Goal: Communication & Community: Answer question/provide support

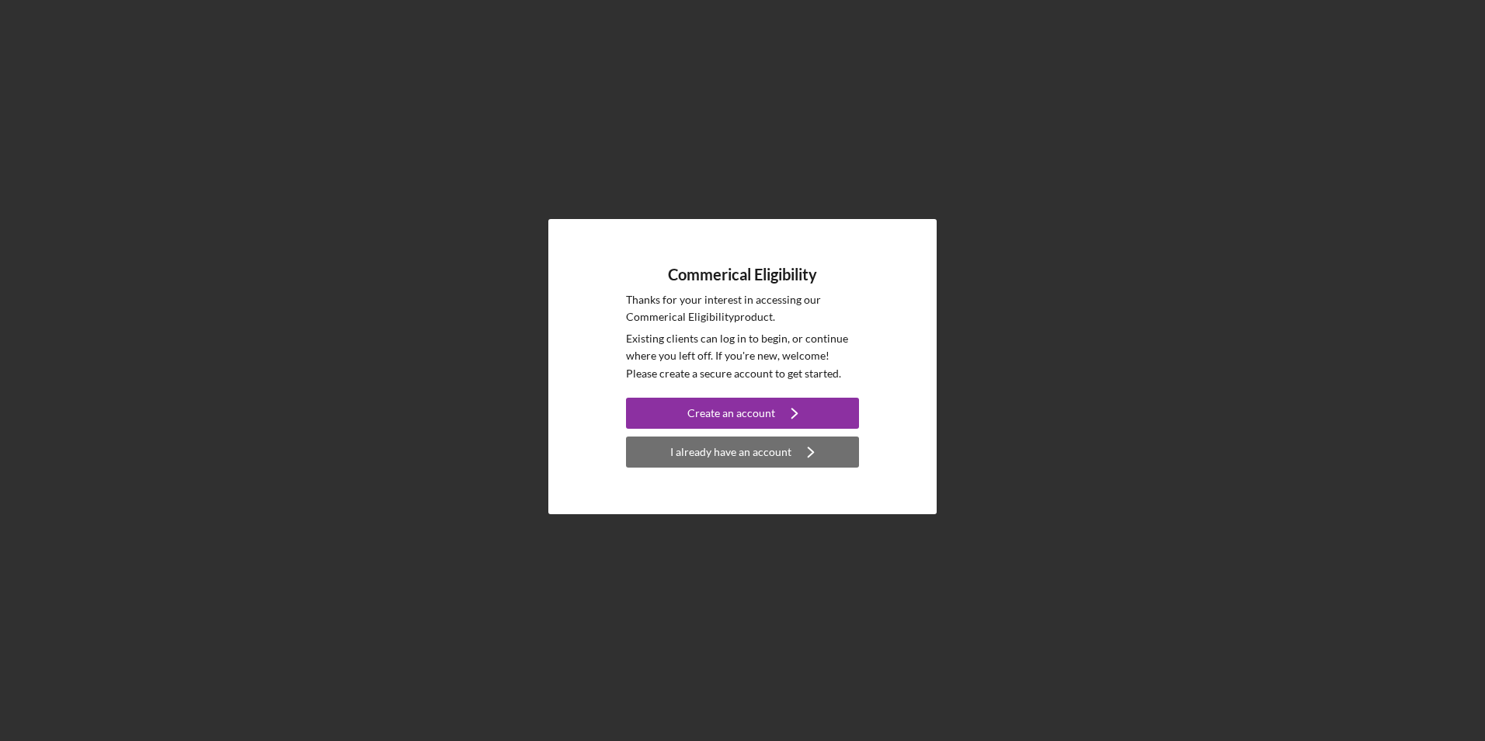
click at [750, 454] on div "I already have an account" at bounding box center [730, 451] width 121 height 31
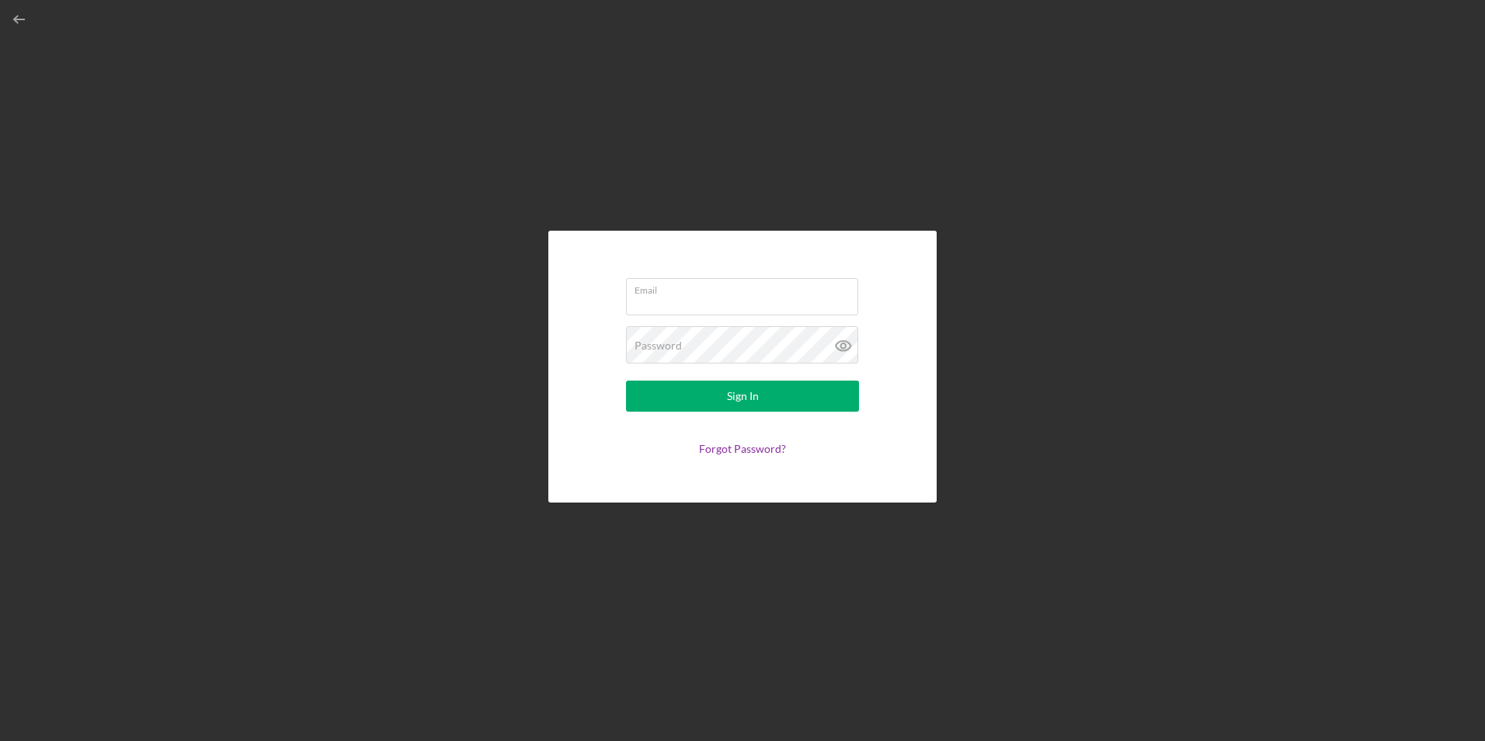
type input "[EMAIL_ADDRESS][DOMAIN_NAME]"
click at [762, 400] on button "Sign In" at bounding box center [742, 395] width 233 height 31
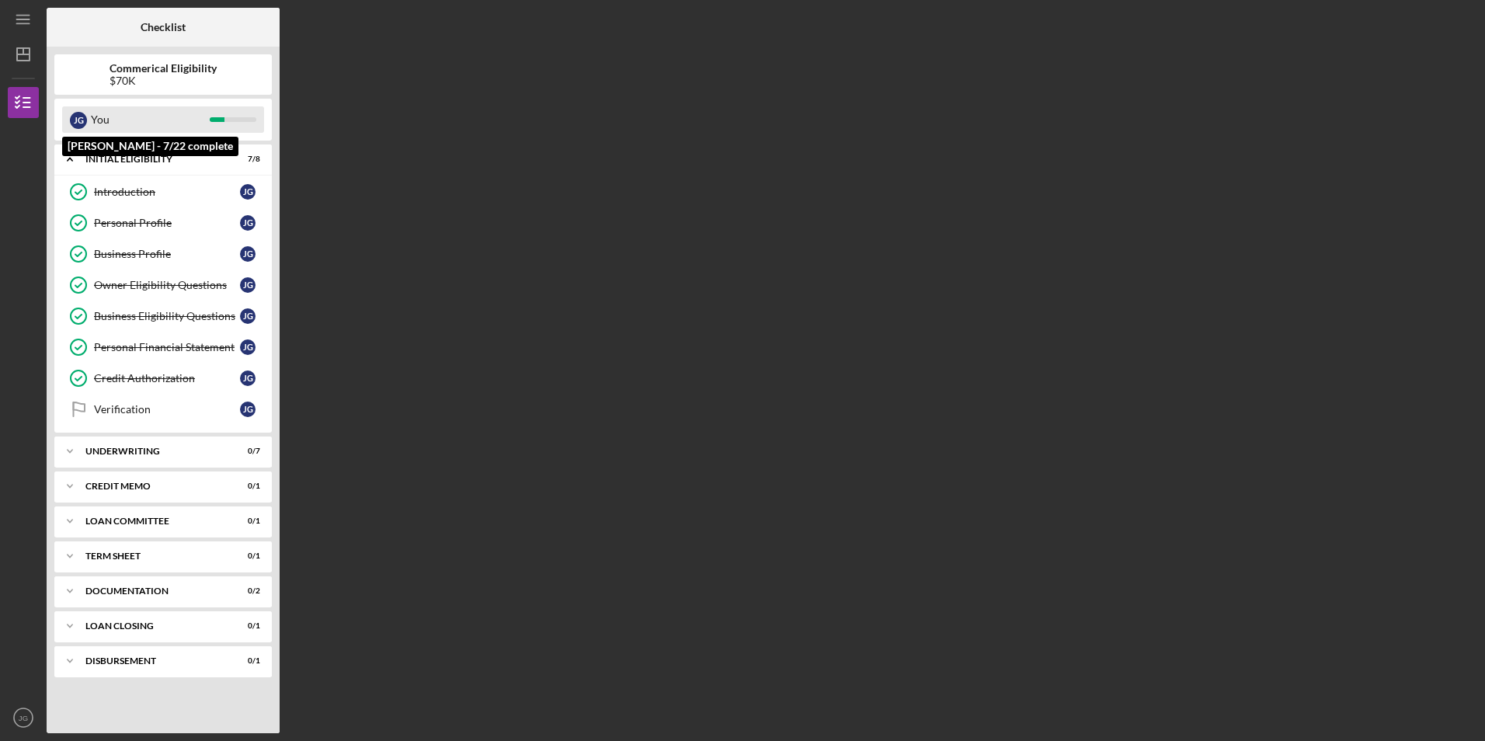
click at [221, 123] on div "[PERSON_NAME] You" at bounding box center [163, 119] width 202 height 26
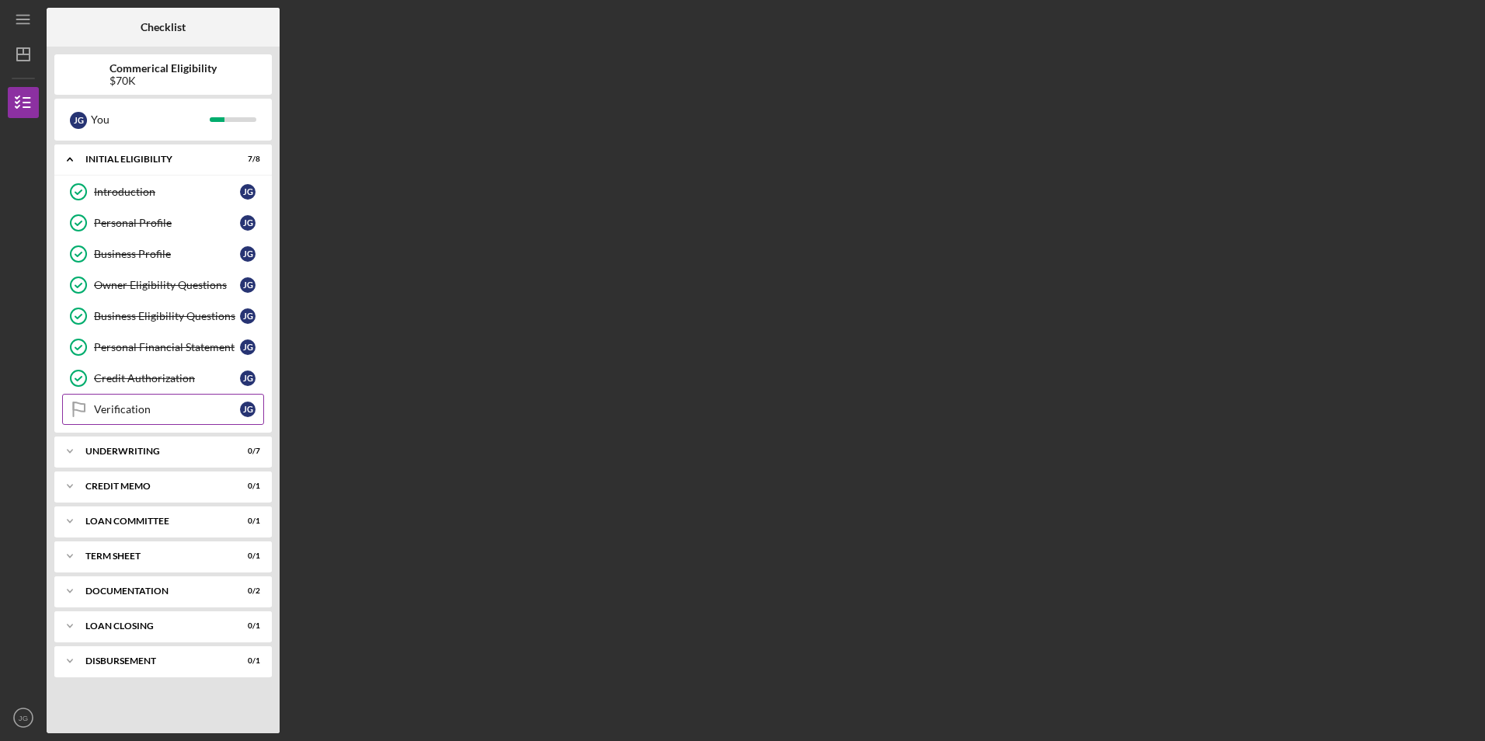
click at [168, 414] on div "Verification" at bounding box center [167, 409] width 146 height 12
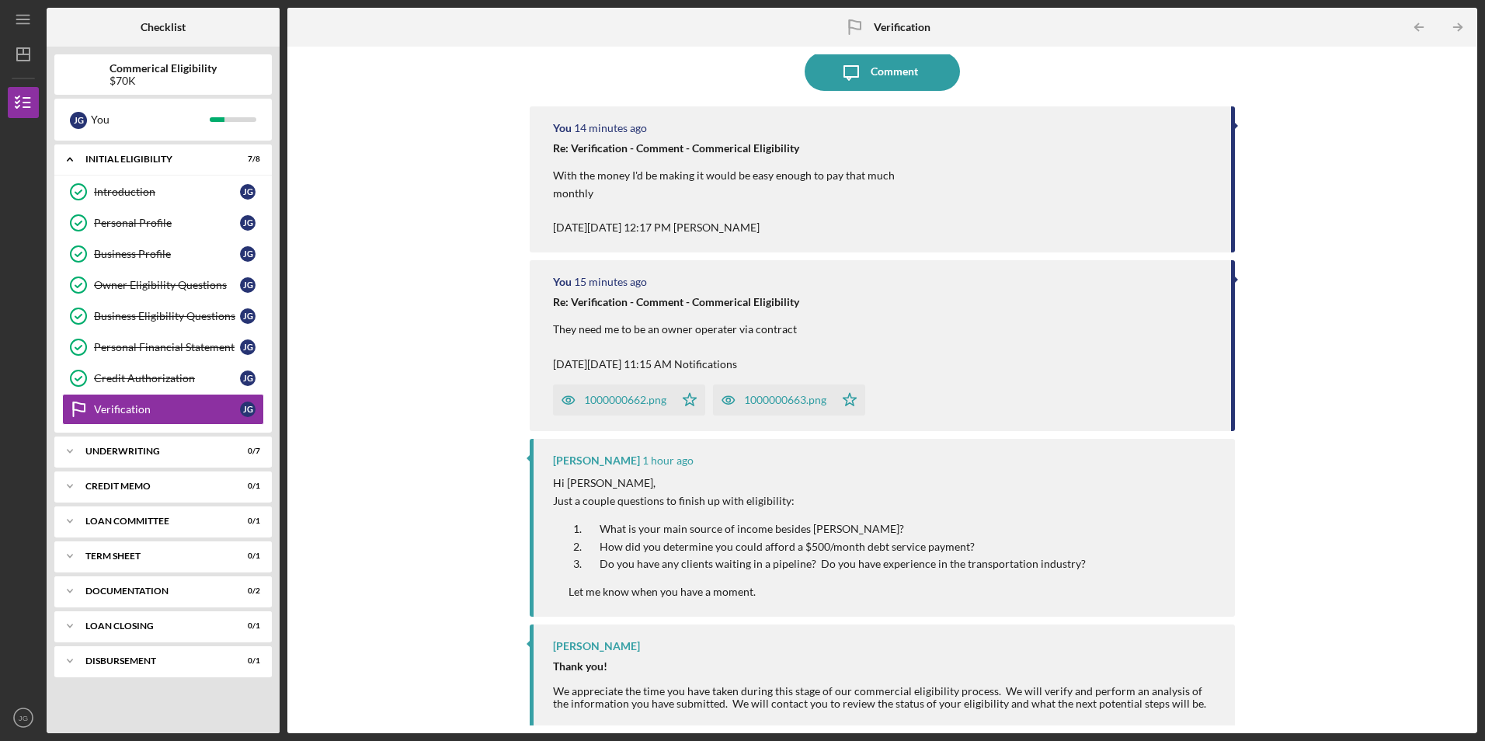
scroll to position [30, 0]
click at [901, 81] on div "Comment" at bounding box center [893, 67] width 47 height 39
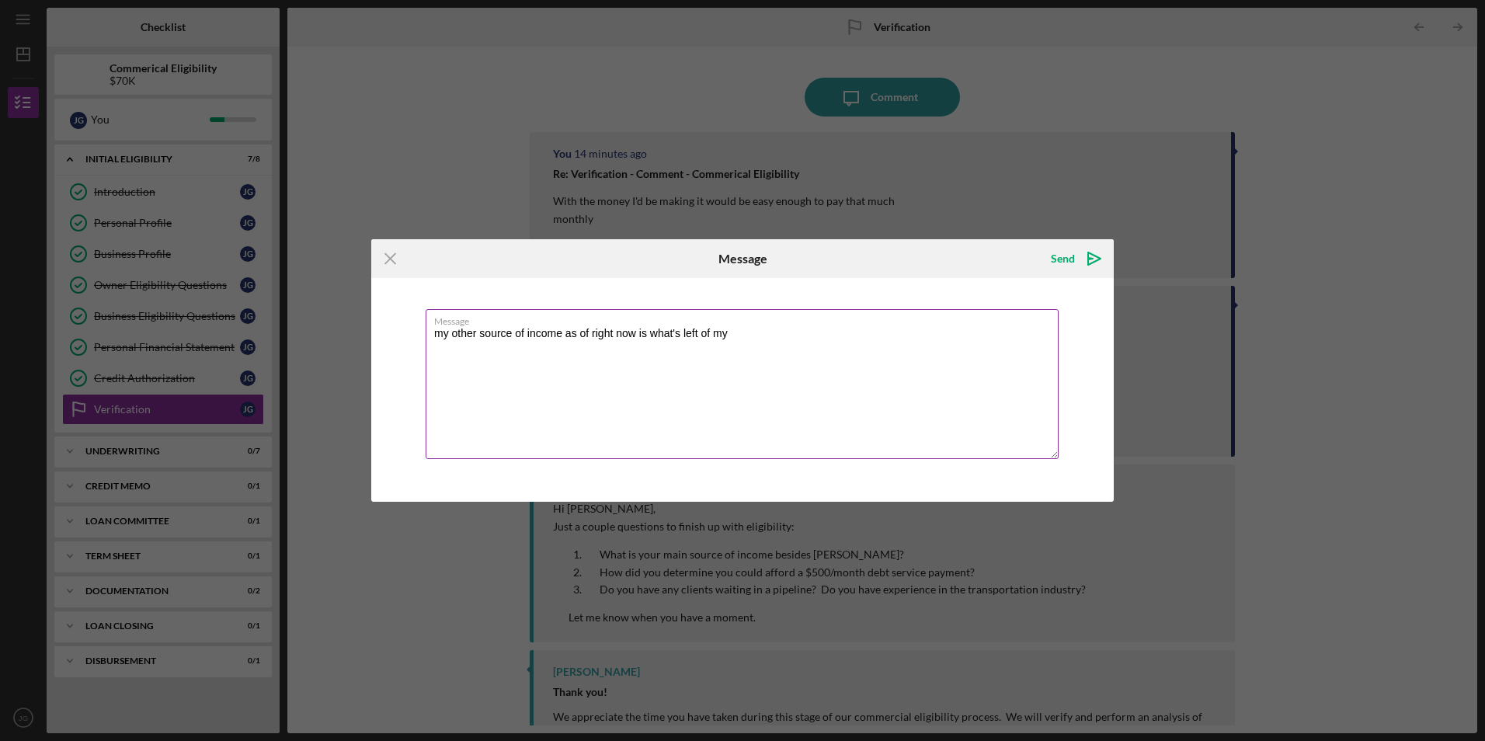
click at [731, 336] on textarea "my other source of income as of right now is what's left of my" at bounding box center [741, 384] width 633 height 150
click at [440, 333] on textarea "my other source of income as of right now is what's left of my" at bounding box center [741, 384] width 633 height 150
type textarea "My other source of income as of right now is what's left of my 401k through las…"
click at [1101, 259] on icon "Icon/icon-invite-send" at bounding box center [1094, 258] width 39 height 39
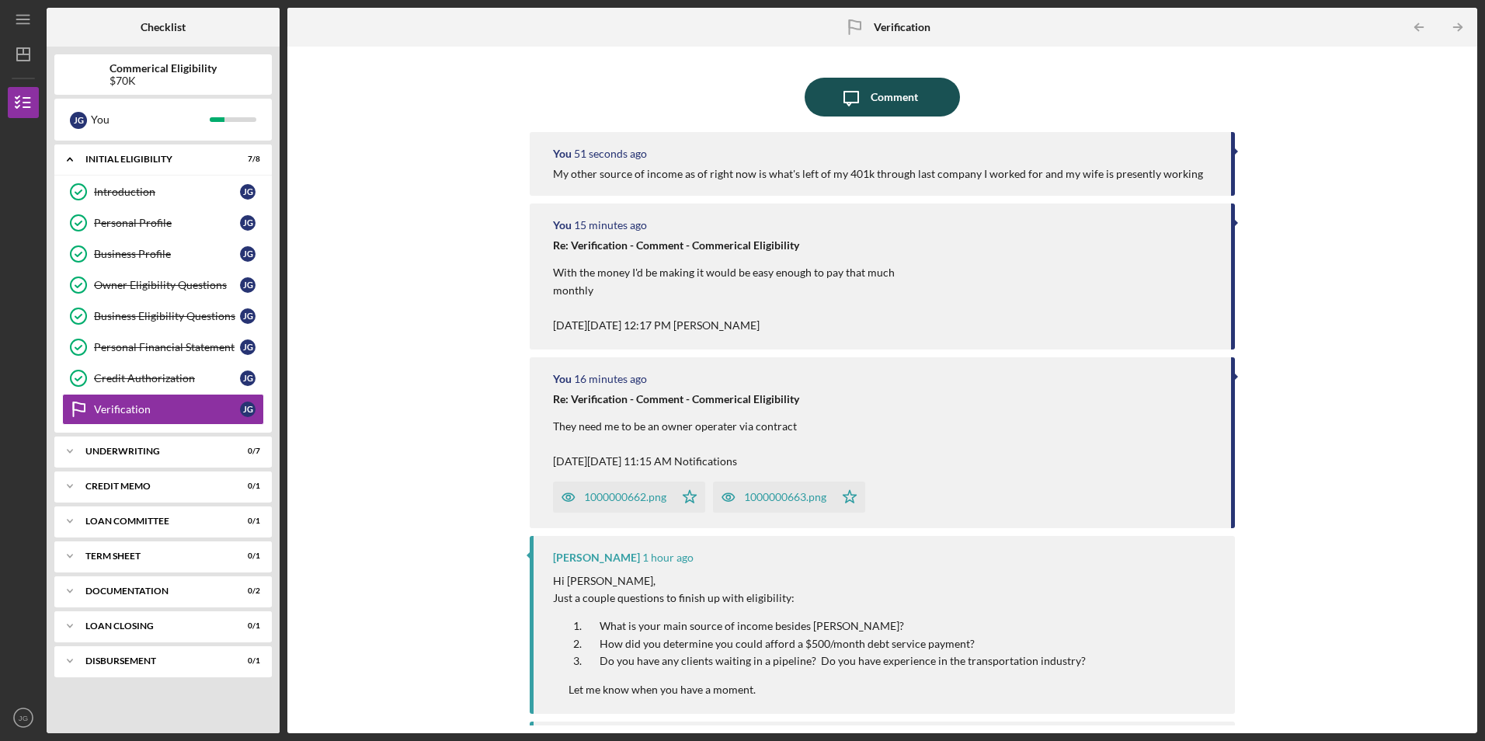
click at [877, 106] on div "Comment" at bounding box center [893, 97] width 47 height 39
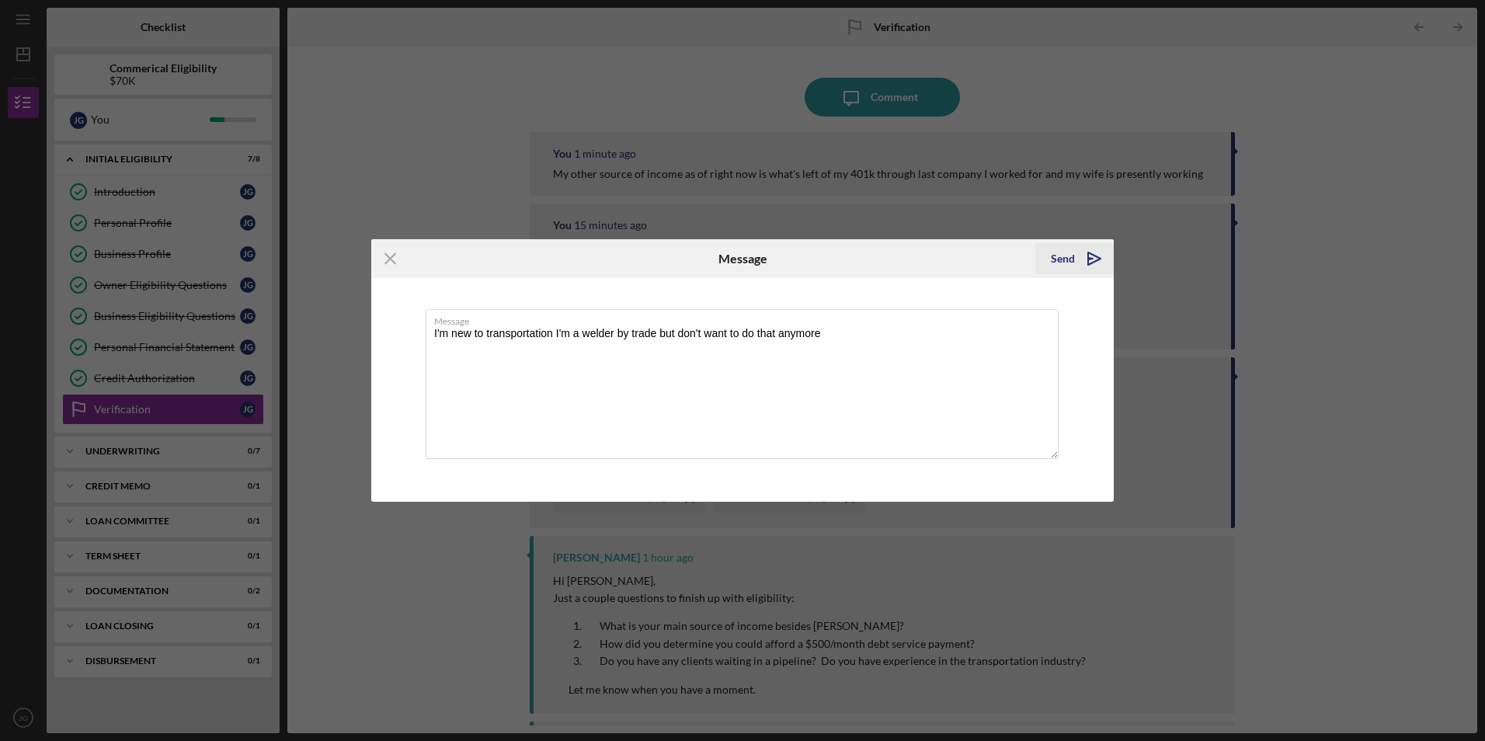
type textarea "I'm new to transportation I'm a welder by trade but don't want to do that anymo…"
click at [1085, 257] on icon "Icon/icon-invite-send" at bounding box center [1094, 258] width 39 height 39
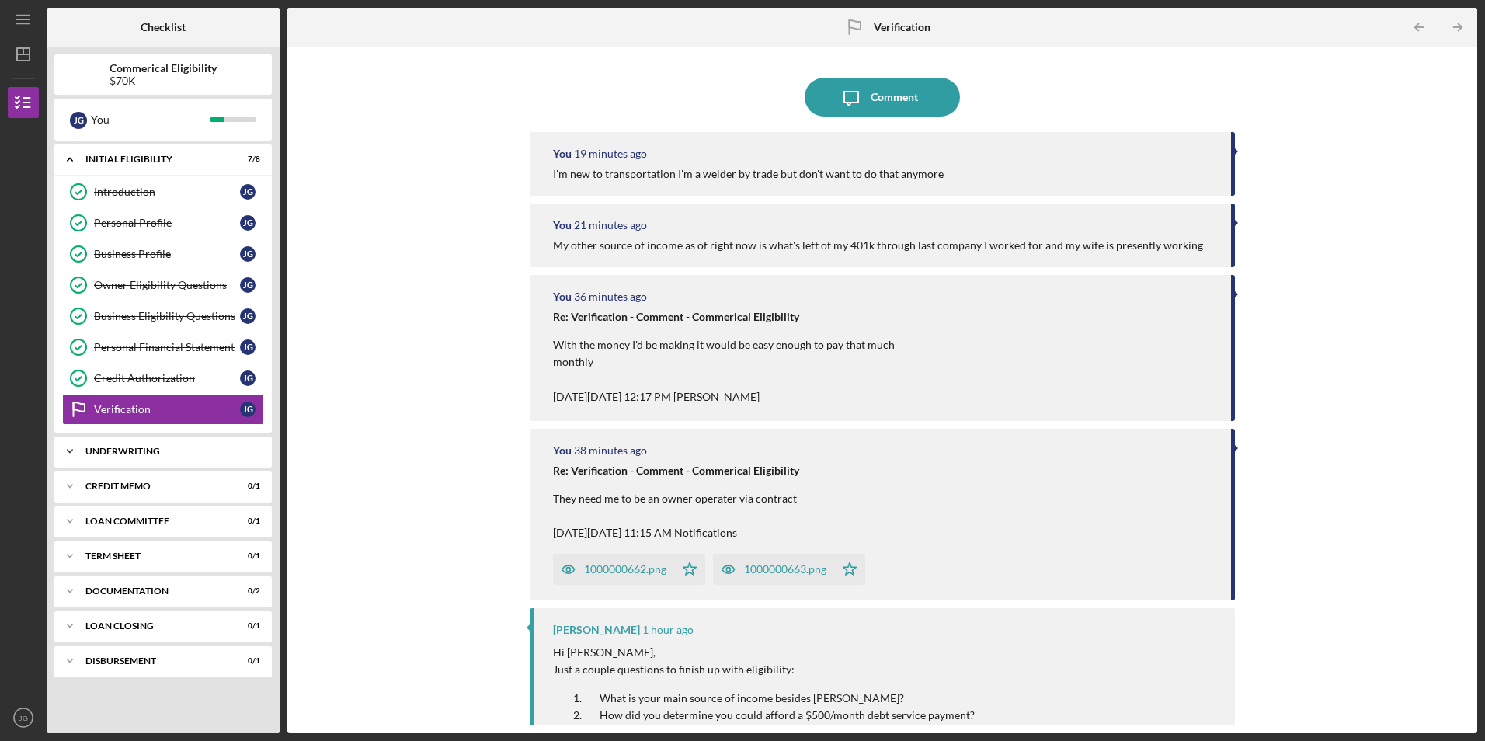
click at [70, 453] on icon "Icon/Expander" at bounding box center [69, 451] width 31 height 31
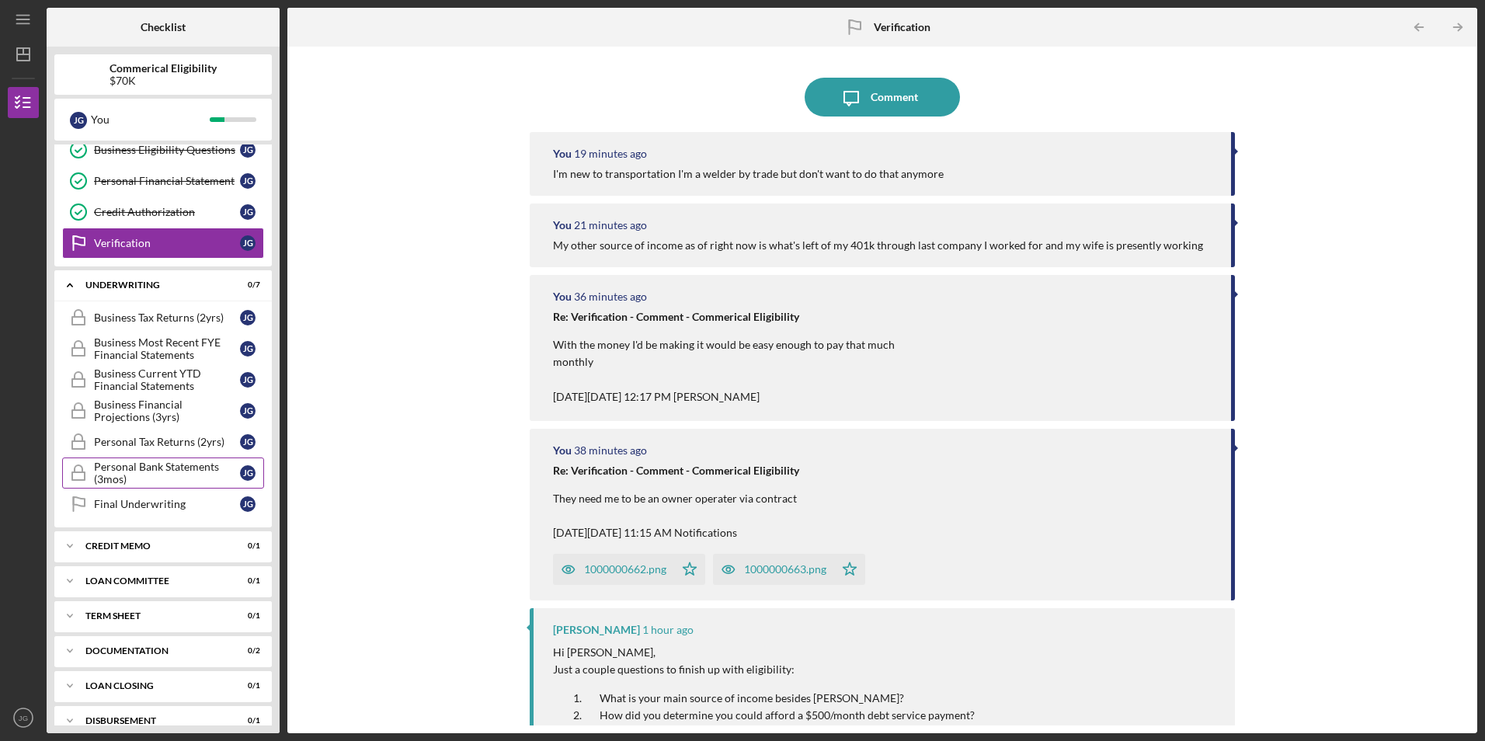
scroll to position [186, 0]
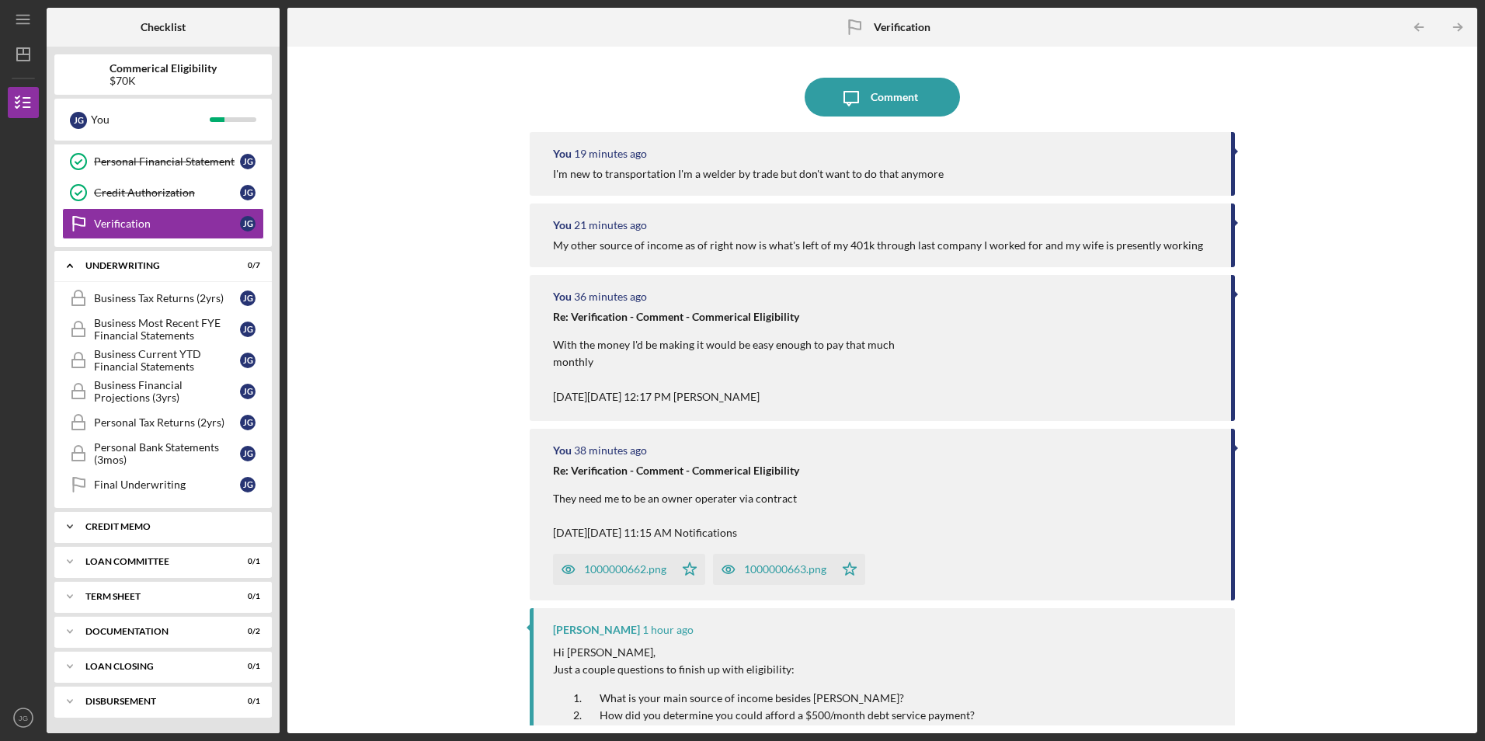
click at [65, 525] on icon "Icon/Expander" at bounding box center [69, 526] width 31 height 31
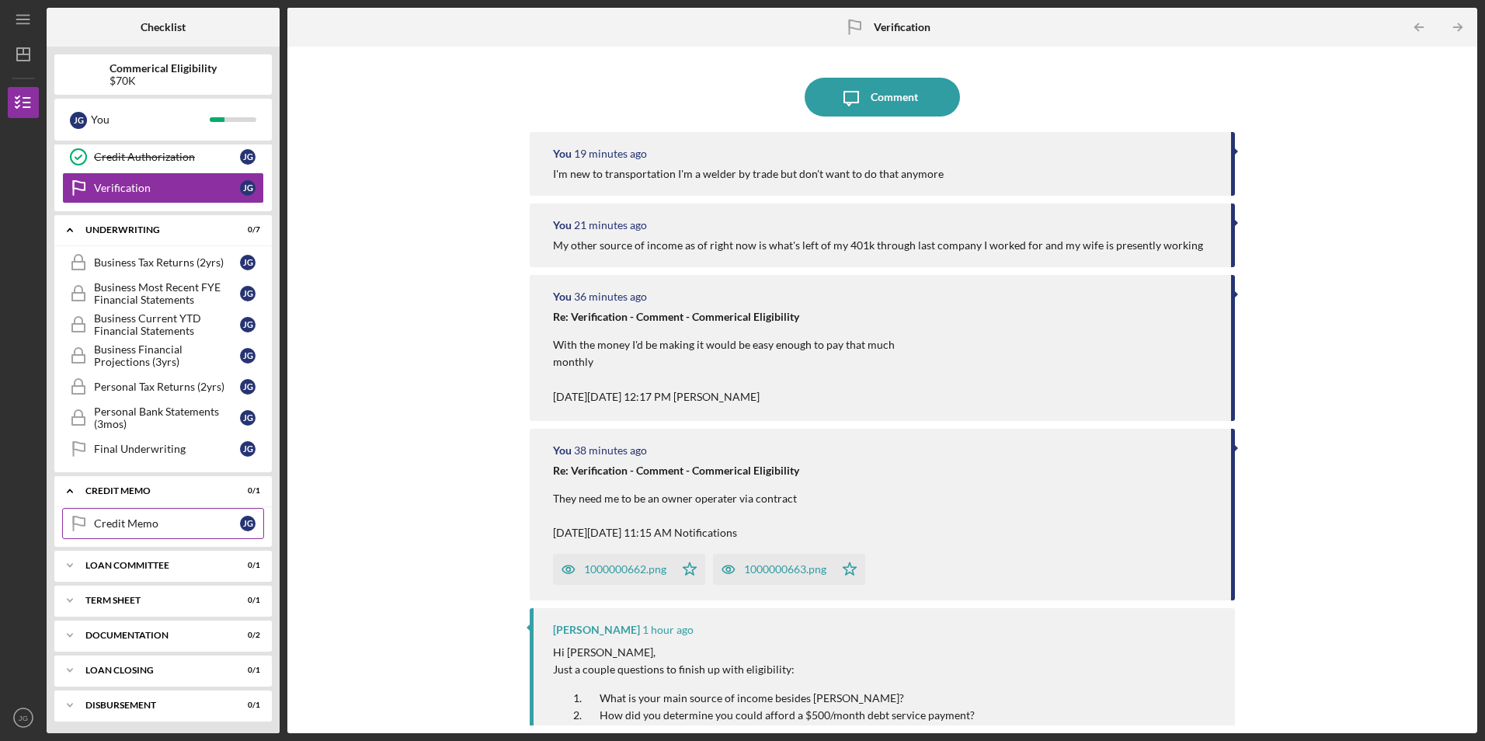
scroll to position [225, 0]
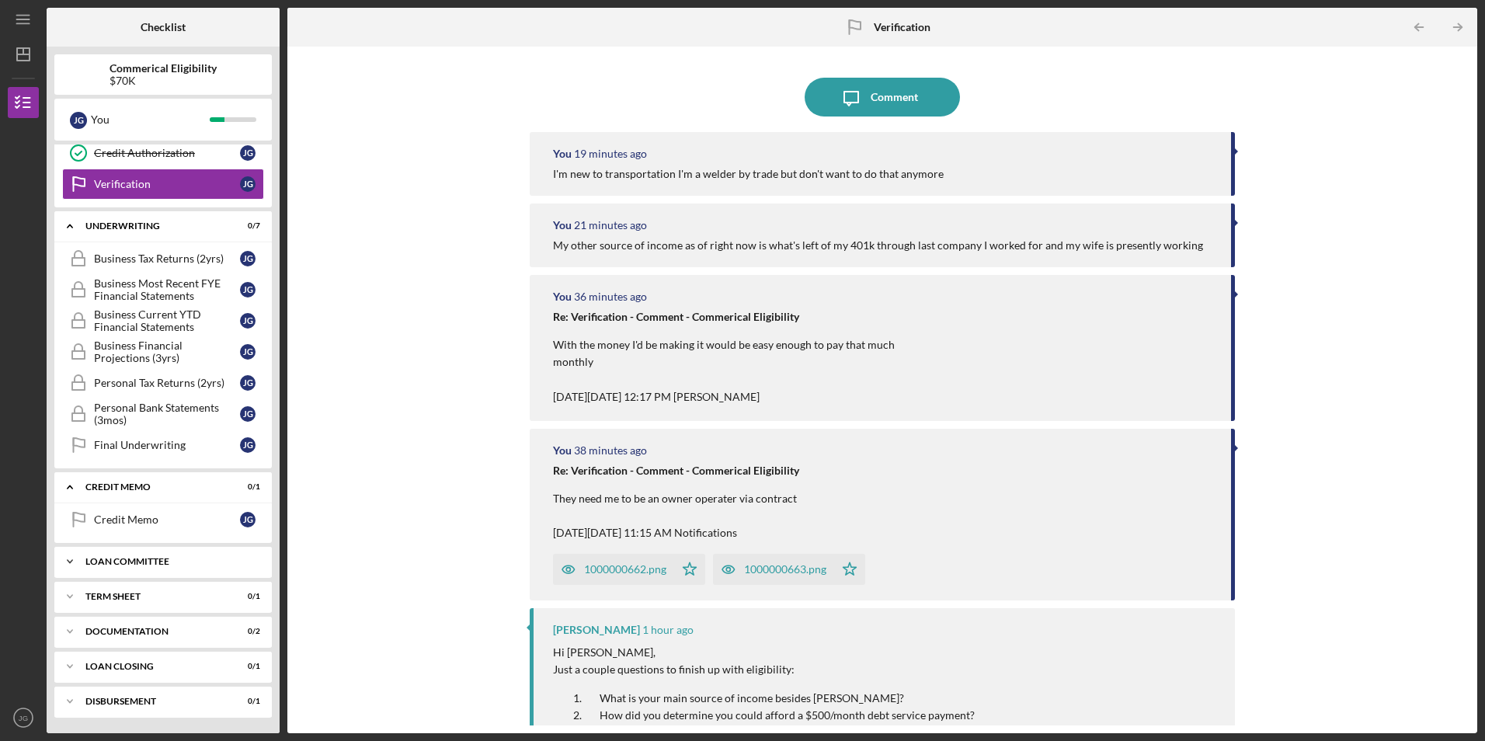
click at [73, 559] on icon "Icon/Expander" at bounding box center [69, 561] width 31 height 31
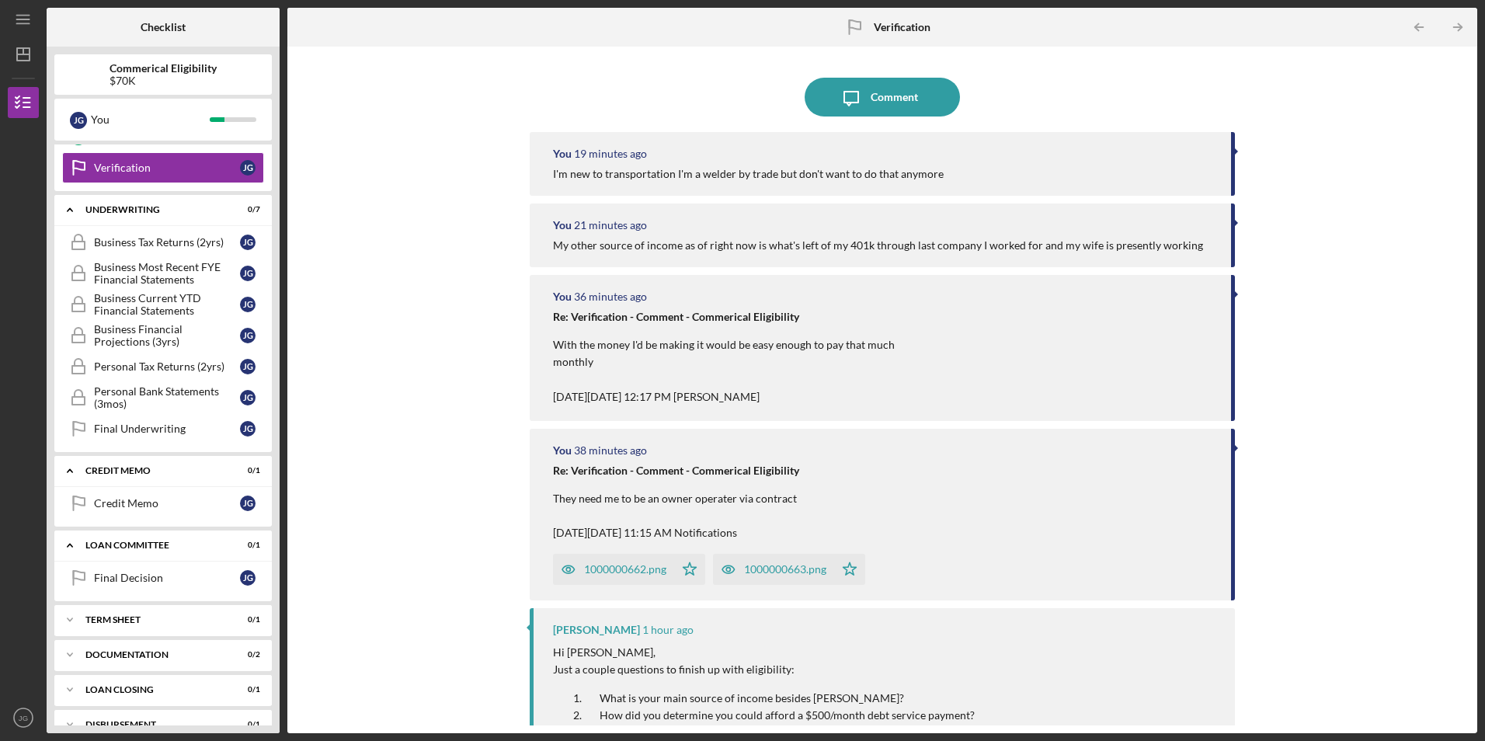
scroll to position [265, 0]
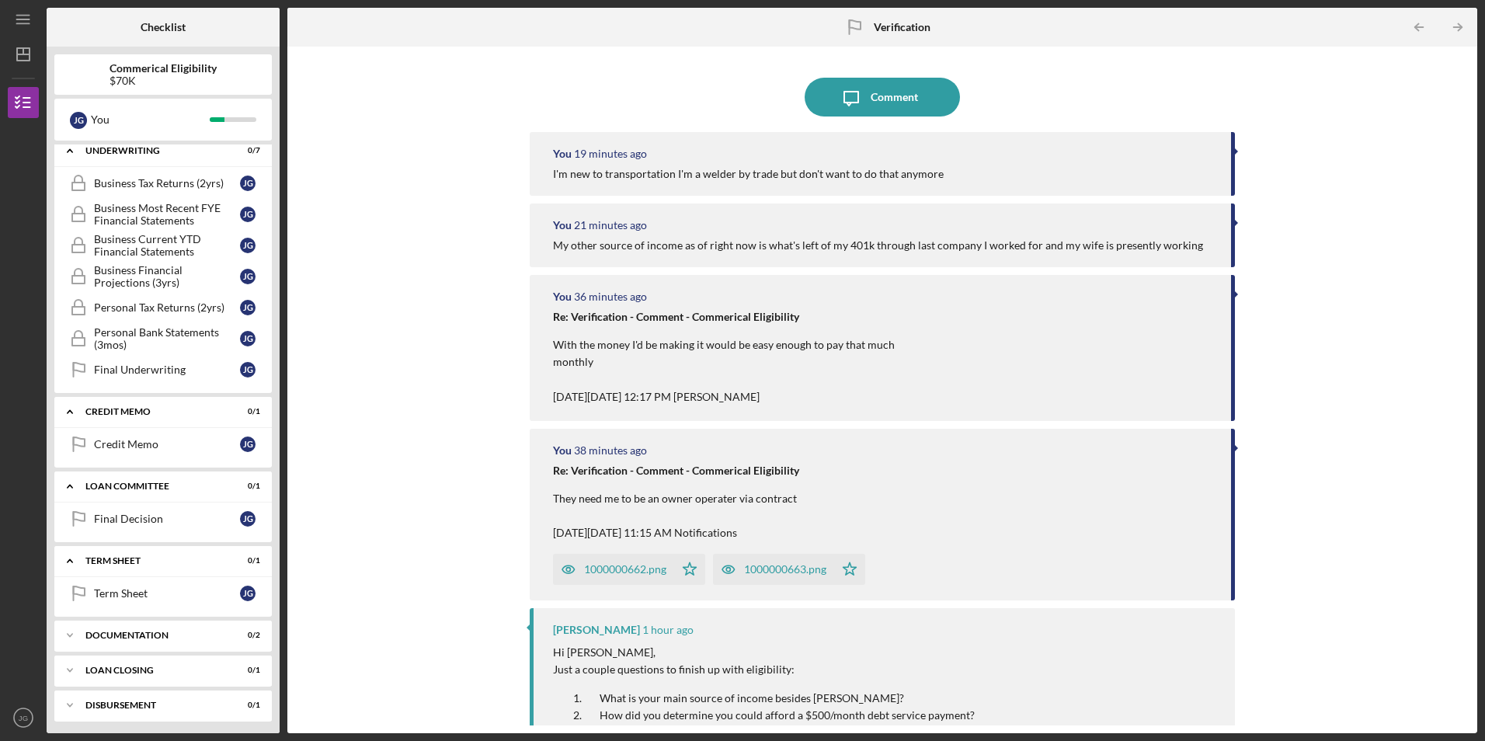
scroll to position [304, 0]
click at [73, 630] on icon "Icon/Expander" at bounding box center [69, 631] width 31 height 31
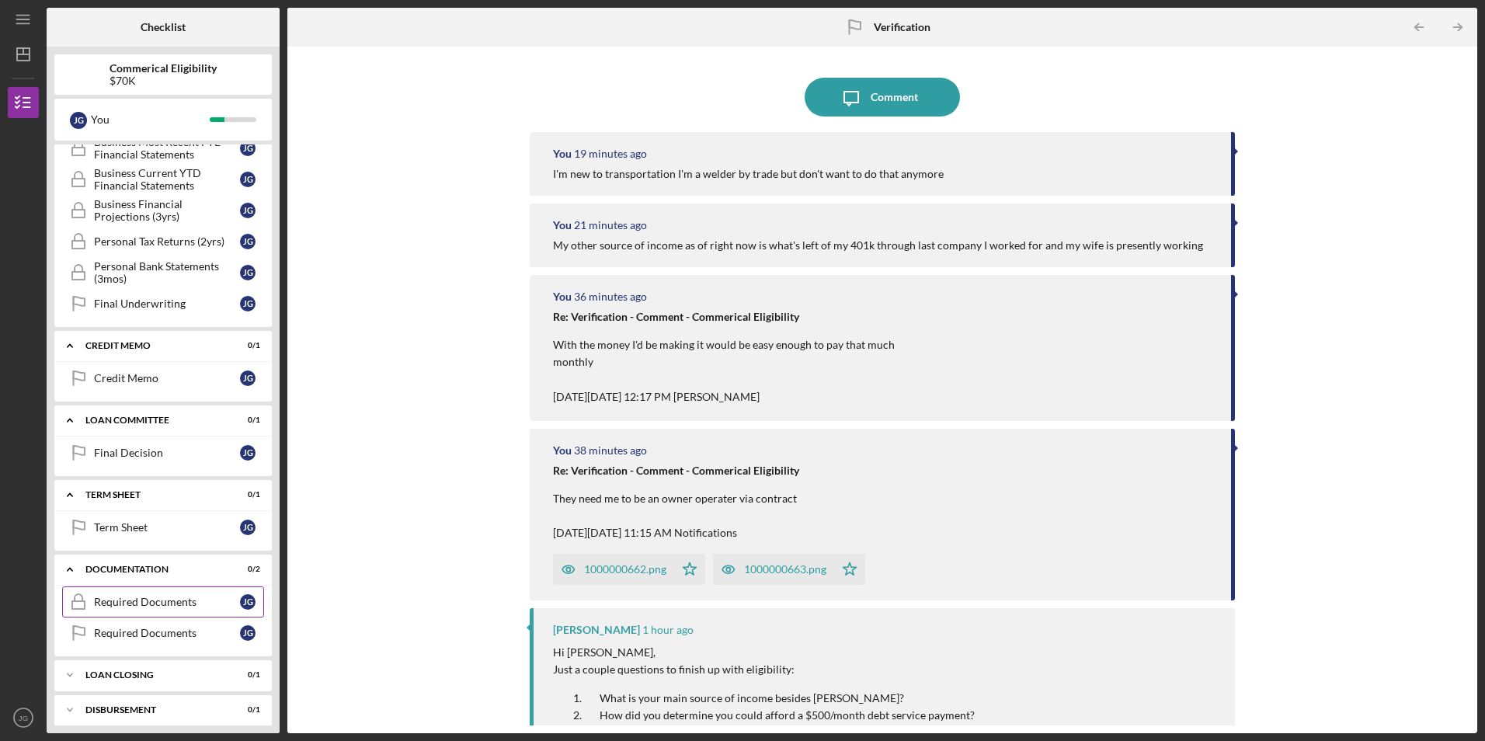
scroll to position [375, 0]
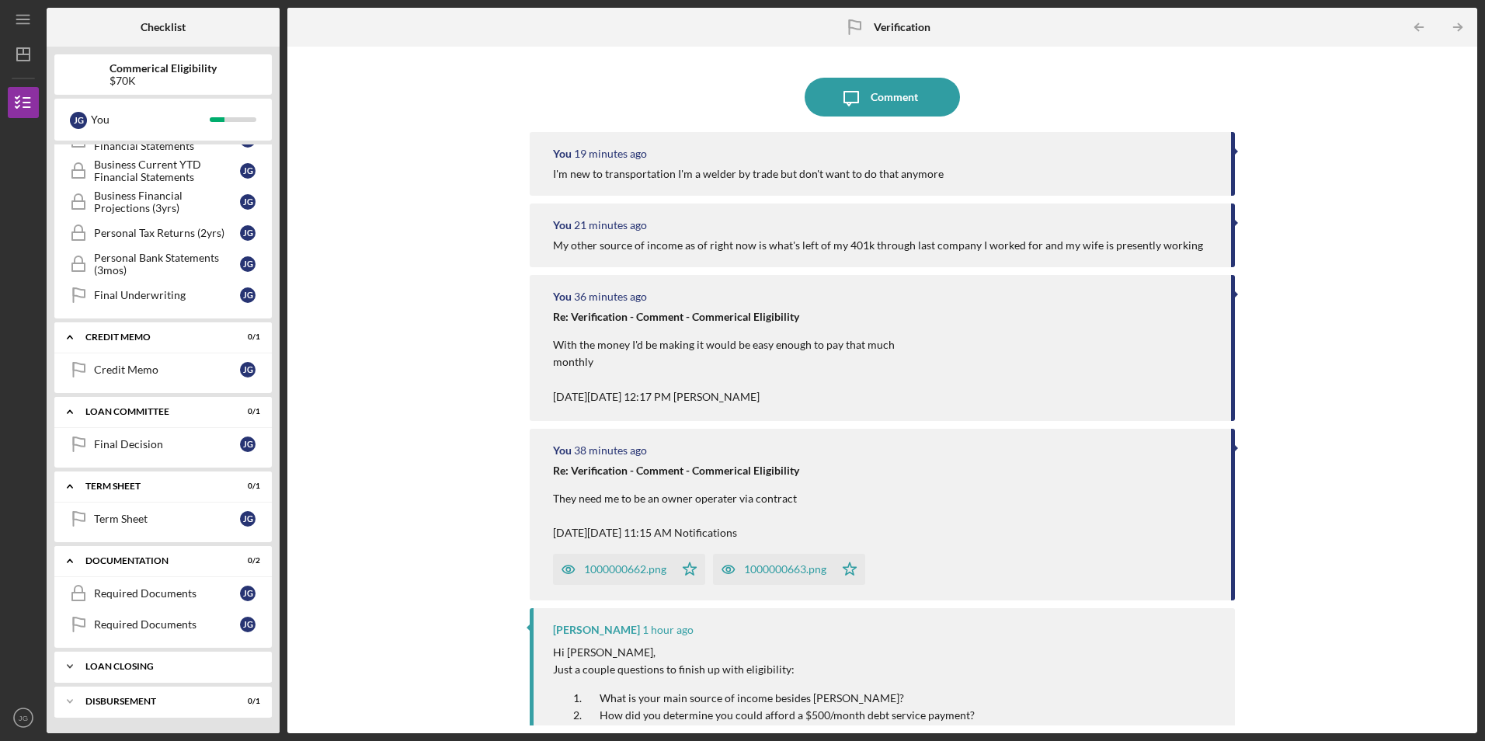
click at [75, 663] on icon "Icon/Expander" at bounding box center [69, 666] width 31 height 31
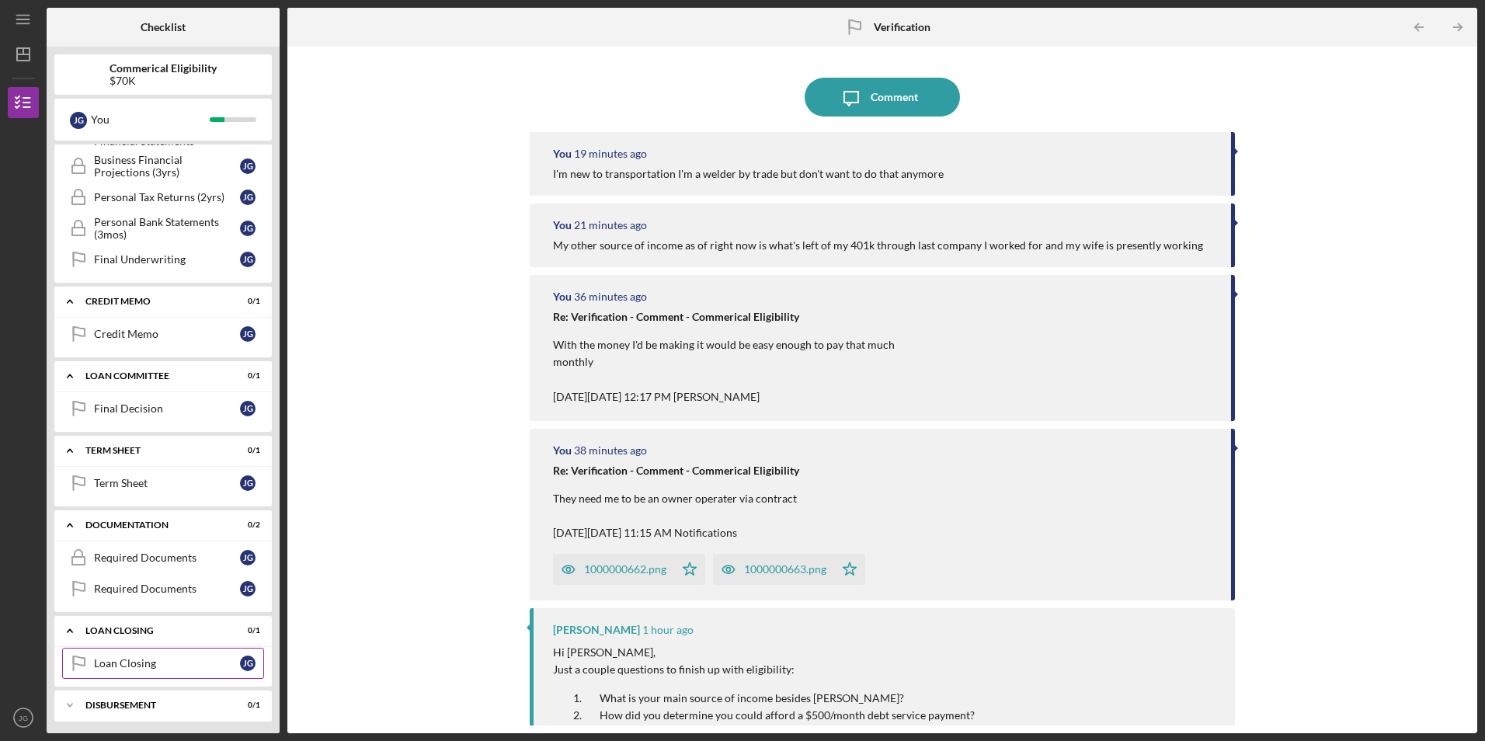
scroll to position [415, 0]
click at [74, 700] on icon "Icon/Expander" at bounding box center [69, 701] width 31 height 31
